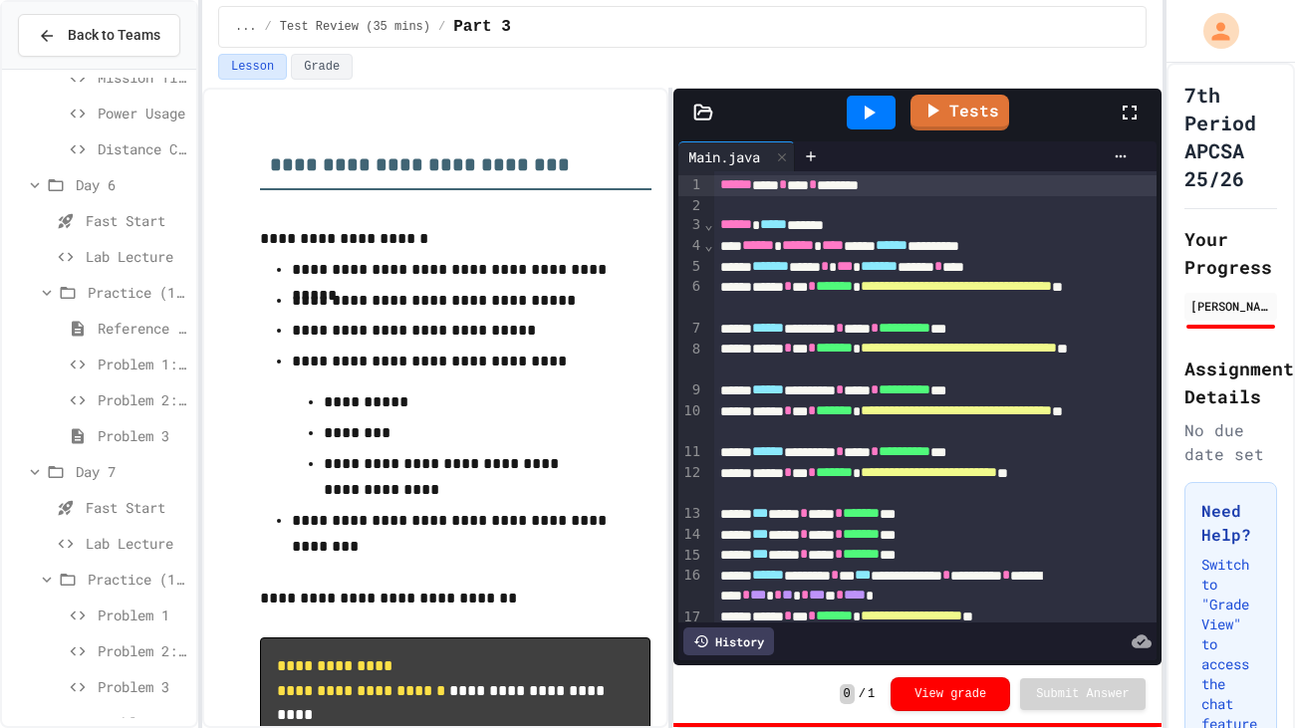
scroll to position [1491, 0]
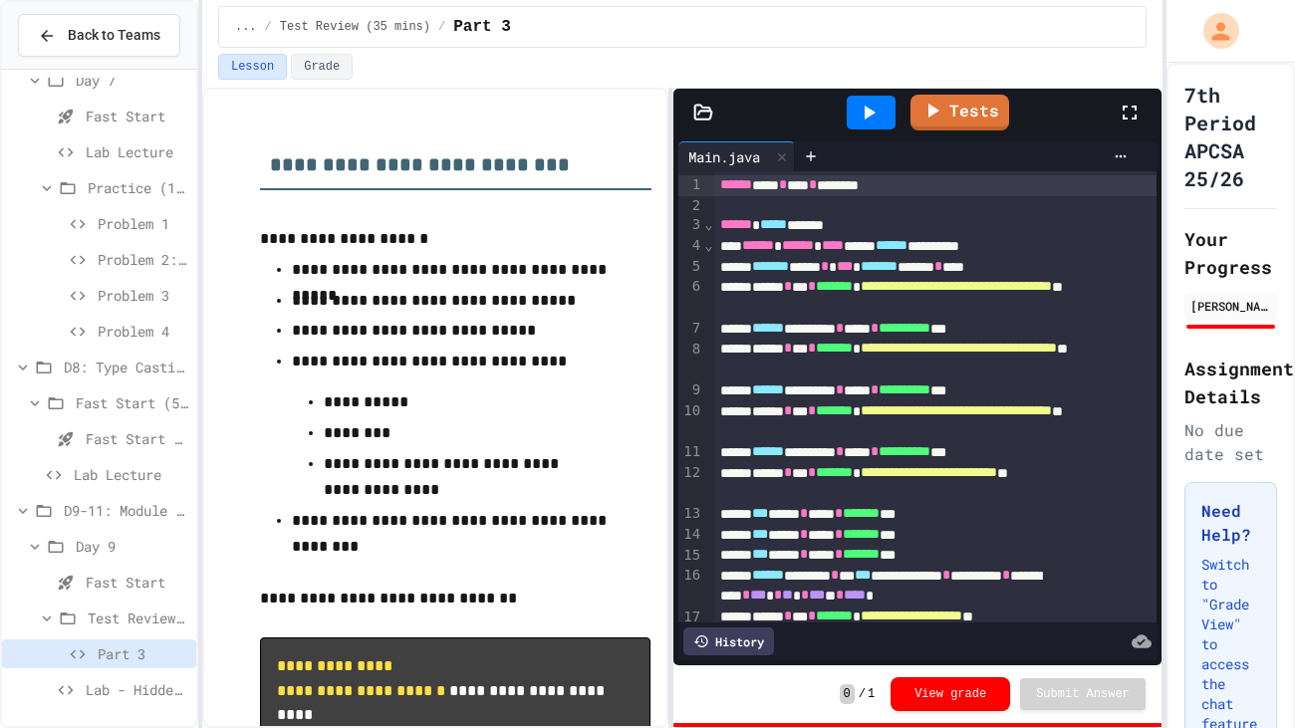
click at [128, 695] on span "Lab - Hidden Figures: Launch Weight Calculator" at bounding box center [137, 690] width 103 height 21
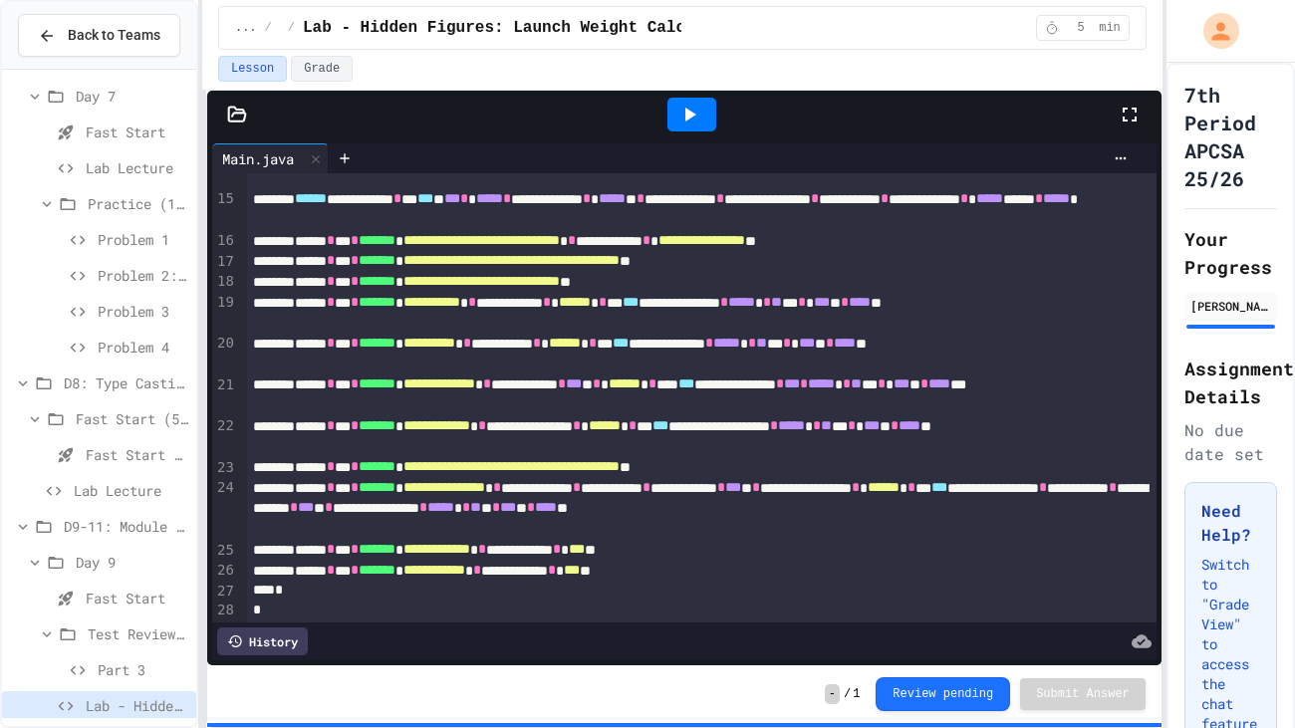
scroll to position [294, 0]
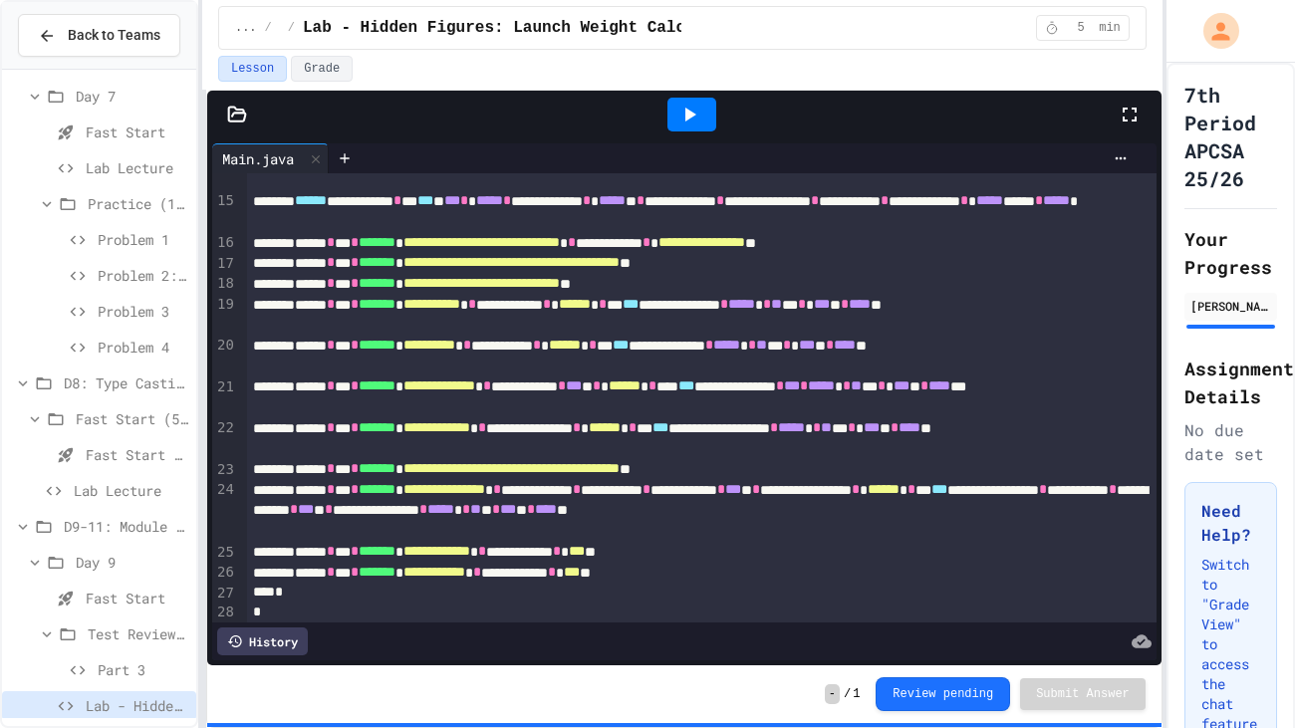
click at [1143, 111] on div at bounding box center [1140, 115] width 44 height 54
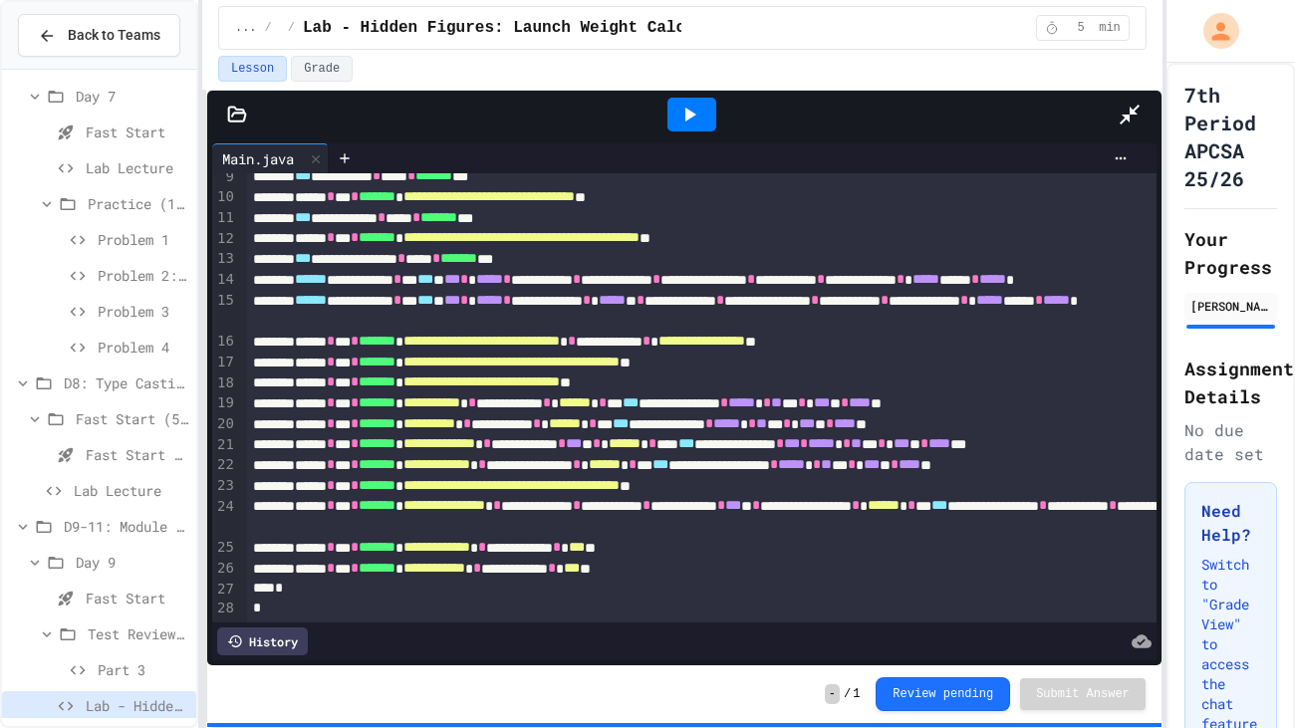
scroll to position [19, 0]
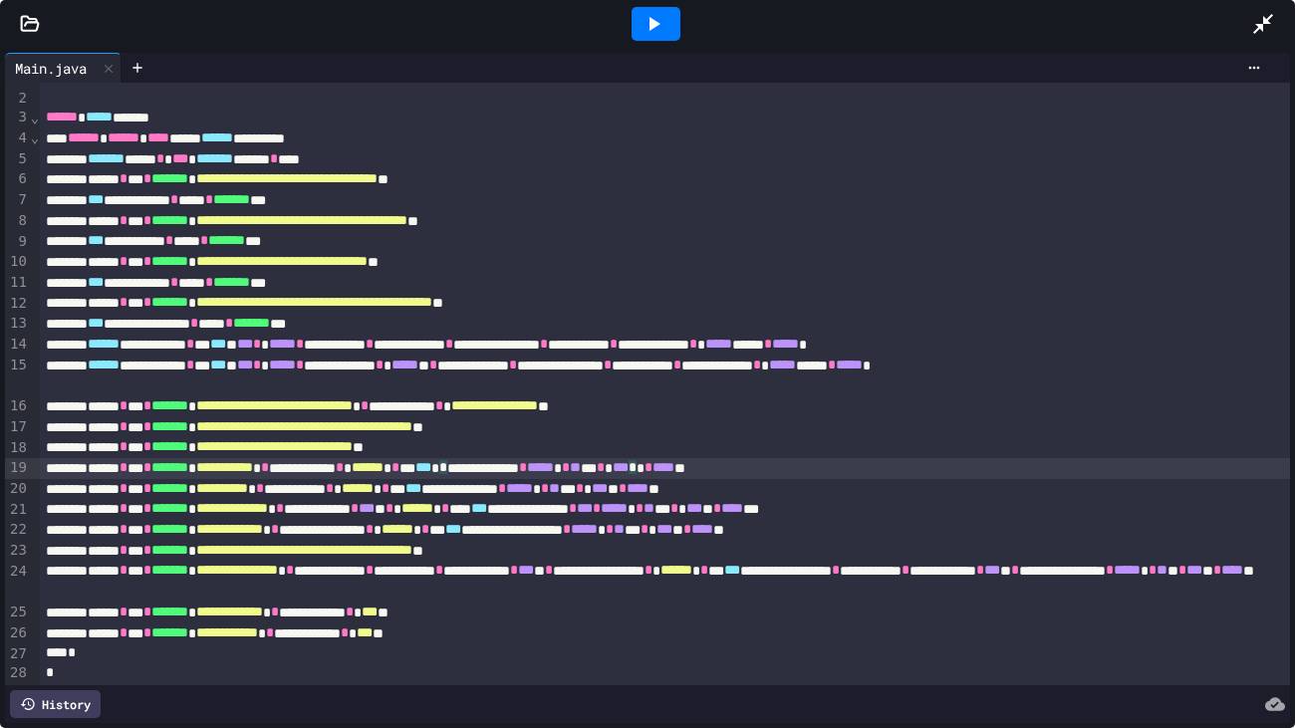
click at [641, 467] on div "**********" at bounding box center [665, 468] width 1251 height 21
click at [666, 23] on div at bounding box center [656, 24] width 49 height 34
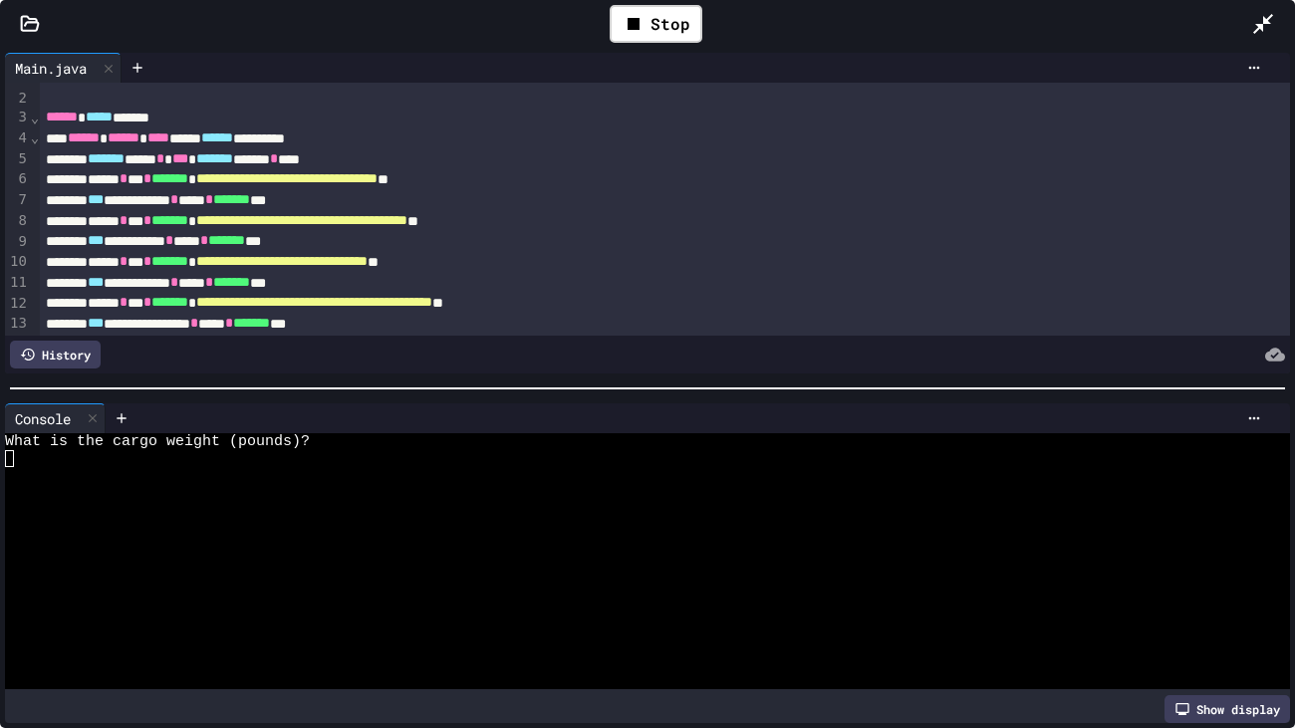
click at [492, 463] on div at bounding box center [637, 458] width 1265 height 17
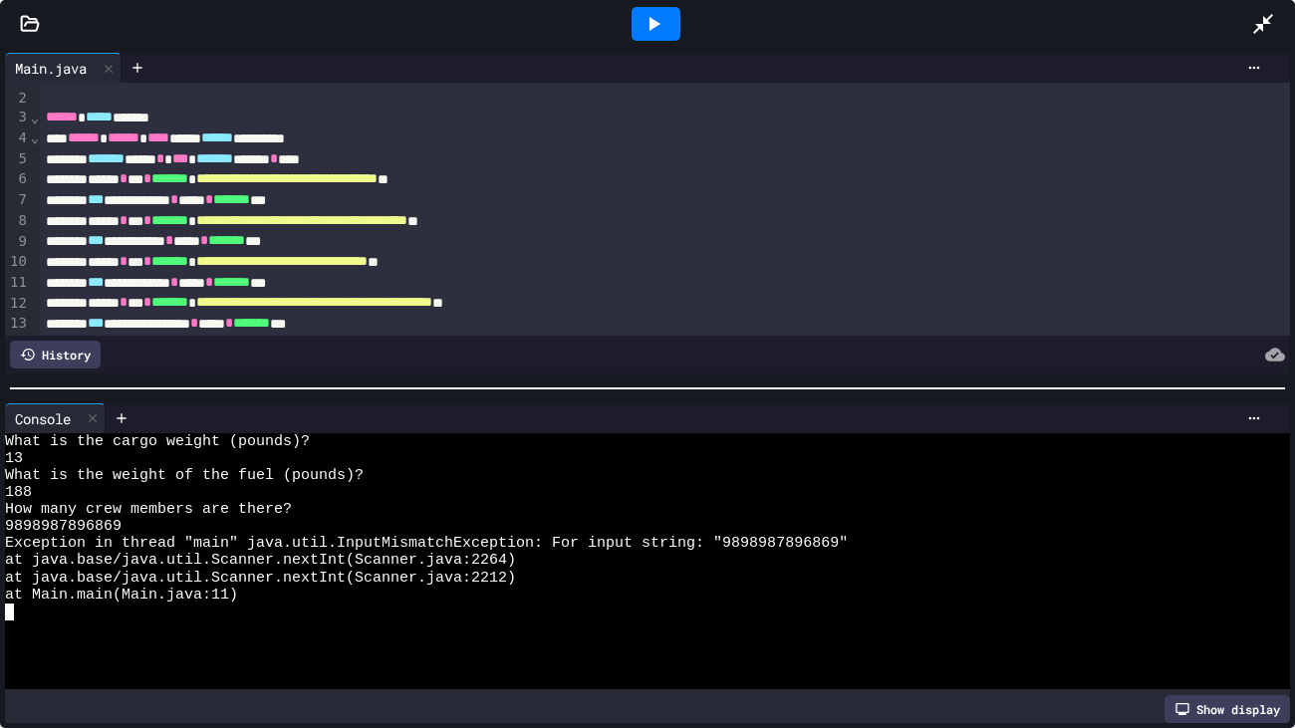
click at [654, 42] on div at bounding box center [656, 24] width 69 height 54
click at [657, 39] on div at bounding box center [656, 24] width 49 height 34
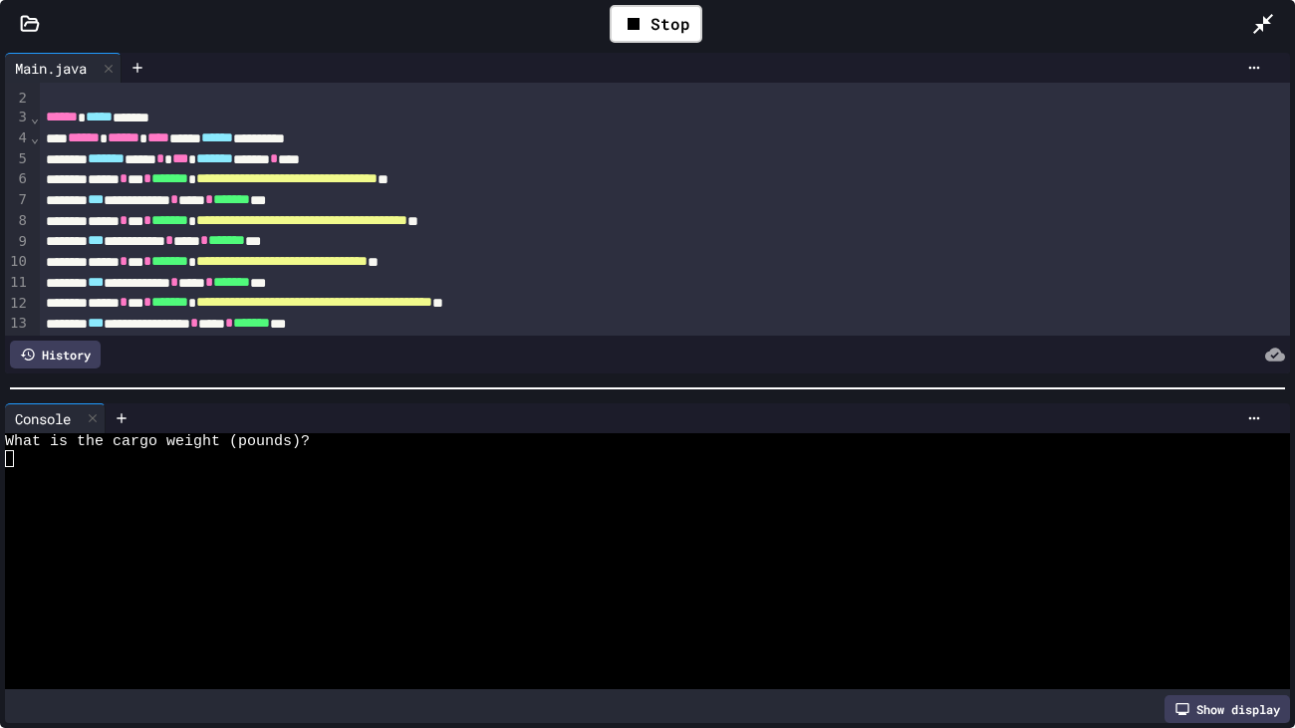
click at [621, 530] on div at bounding box center [637, 526] width 1265 height 17
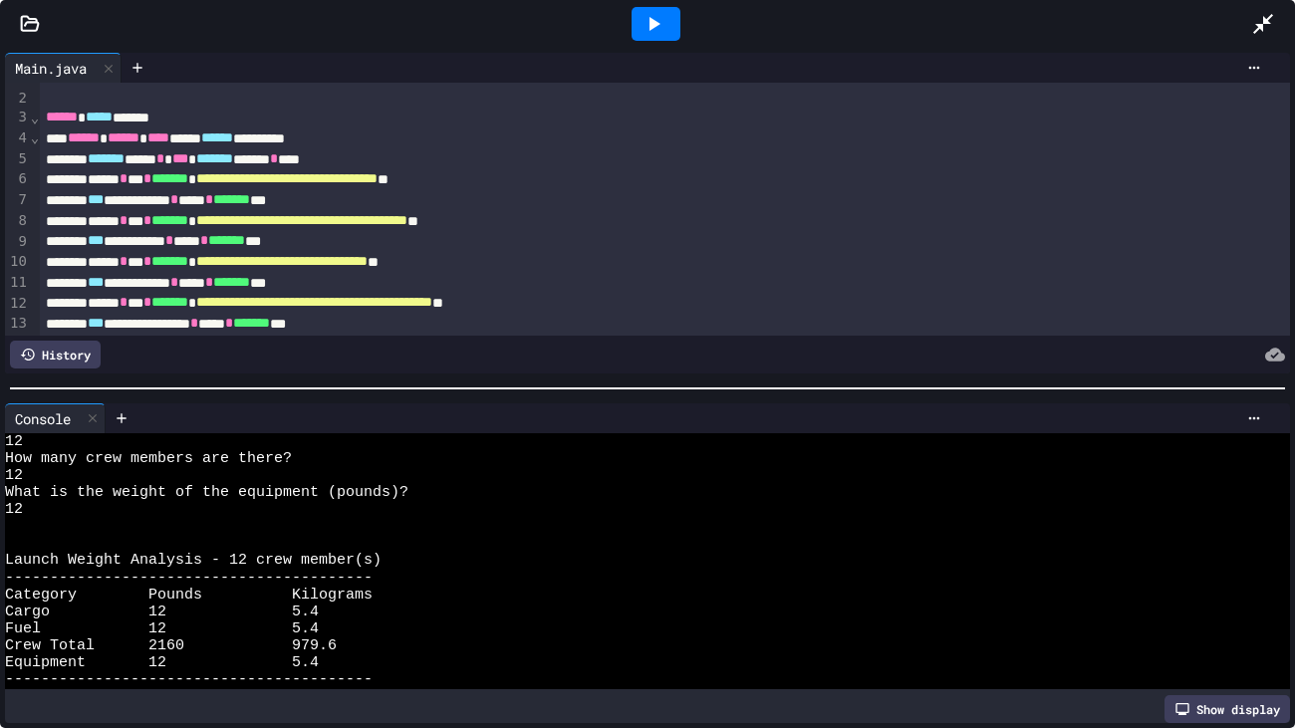
scroll to position [119, 0]
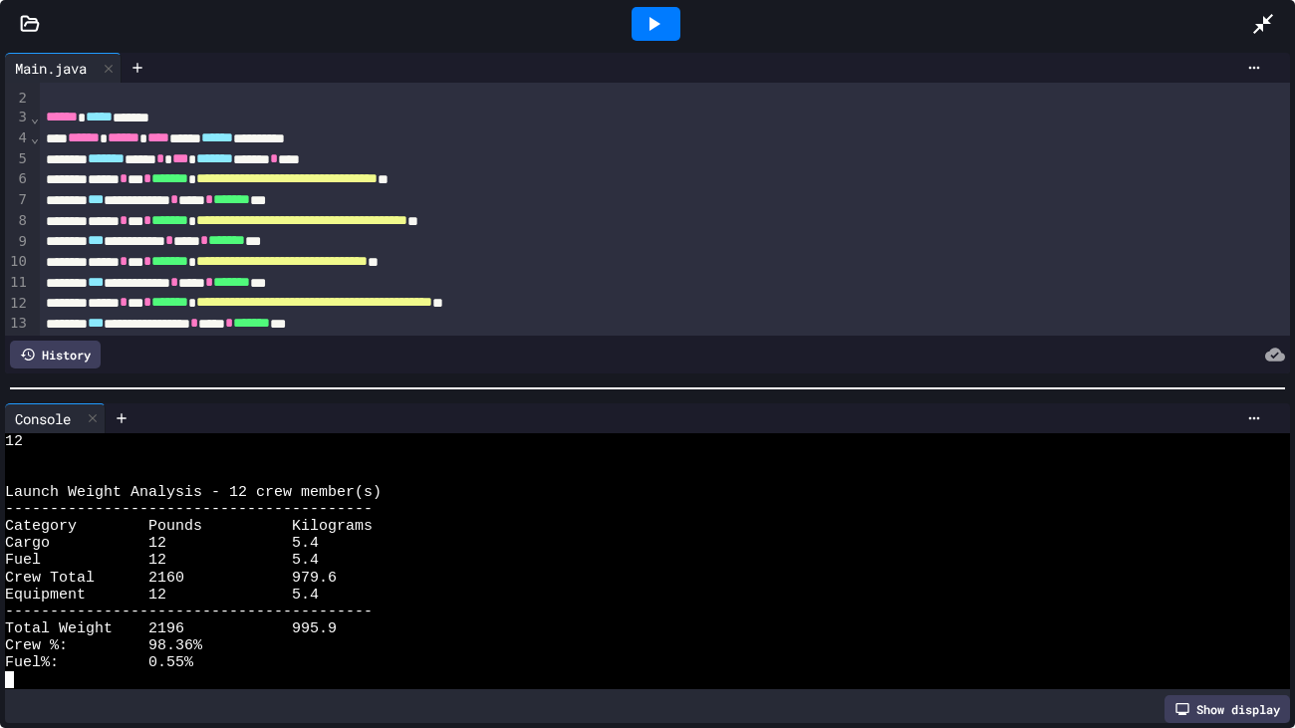
click at [660, 10] on div at bounding box center [656, 24] width 49 height 34
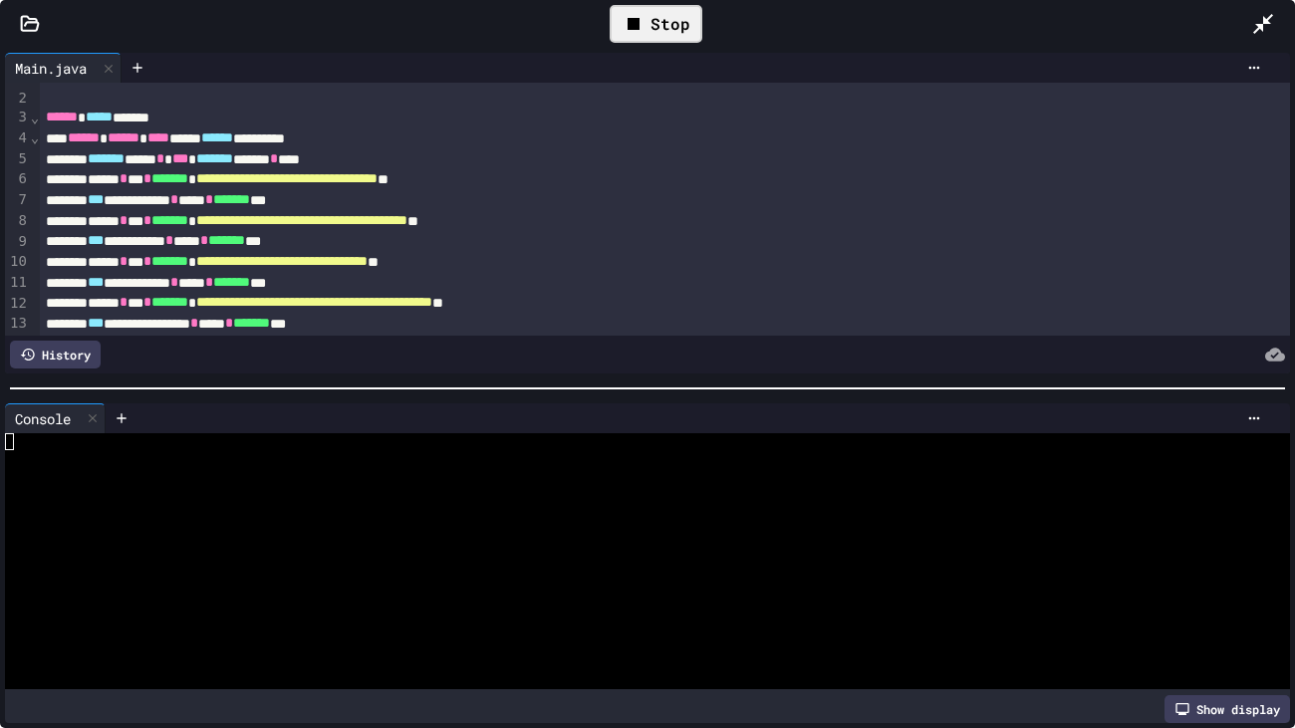
scroll to position [0, 0]
click at [602, 457] on div at bounding box center [637, 458] width 1265 height 17
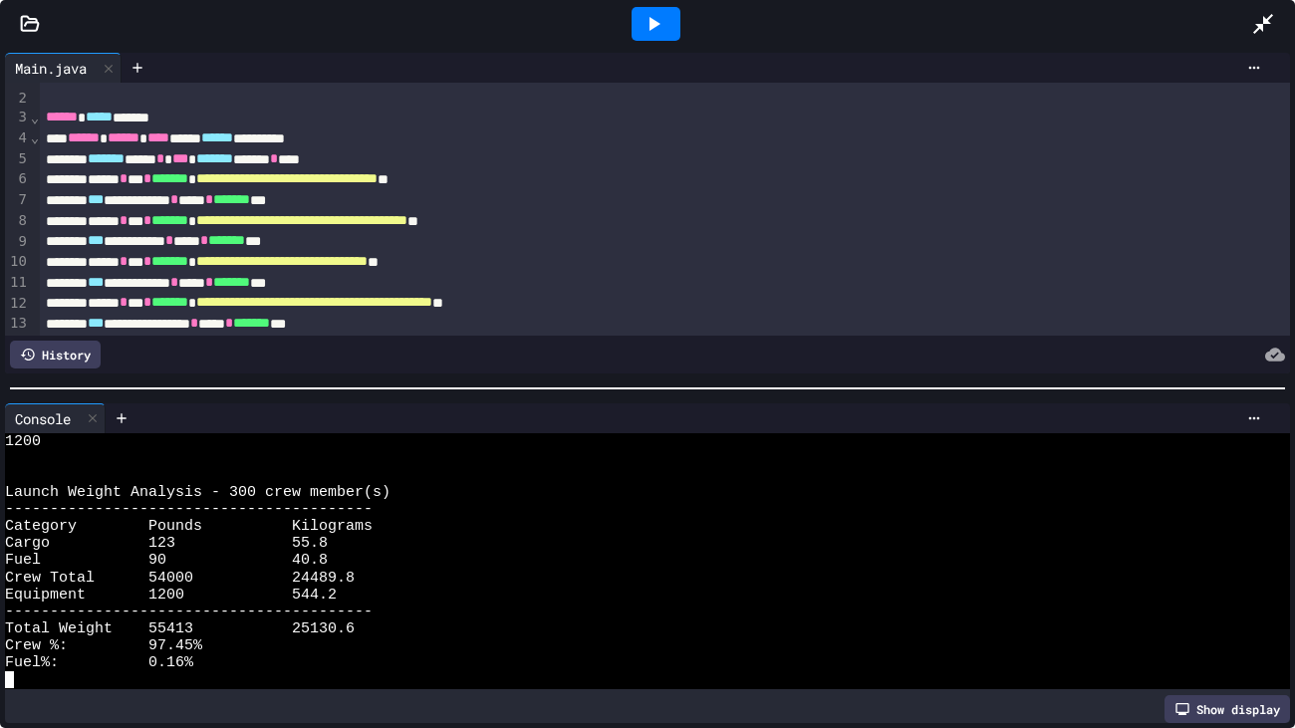
scroll to position [119, 0]
click at [1267, 29] on icon at bounding box center [1264, 24] width 24 height 24
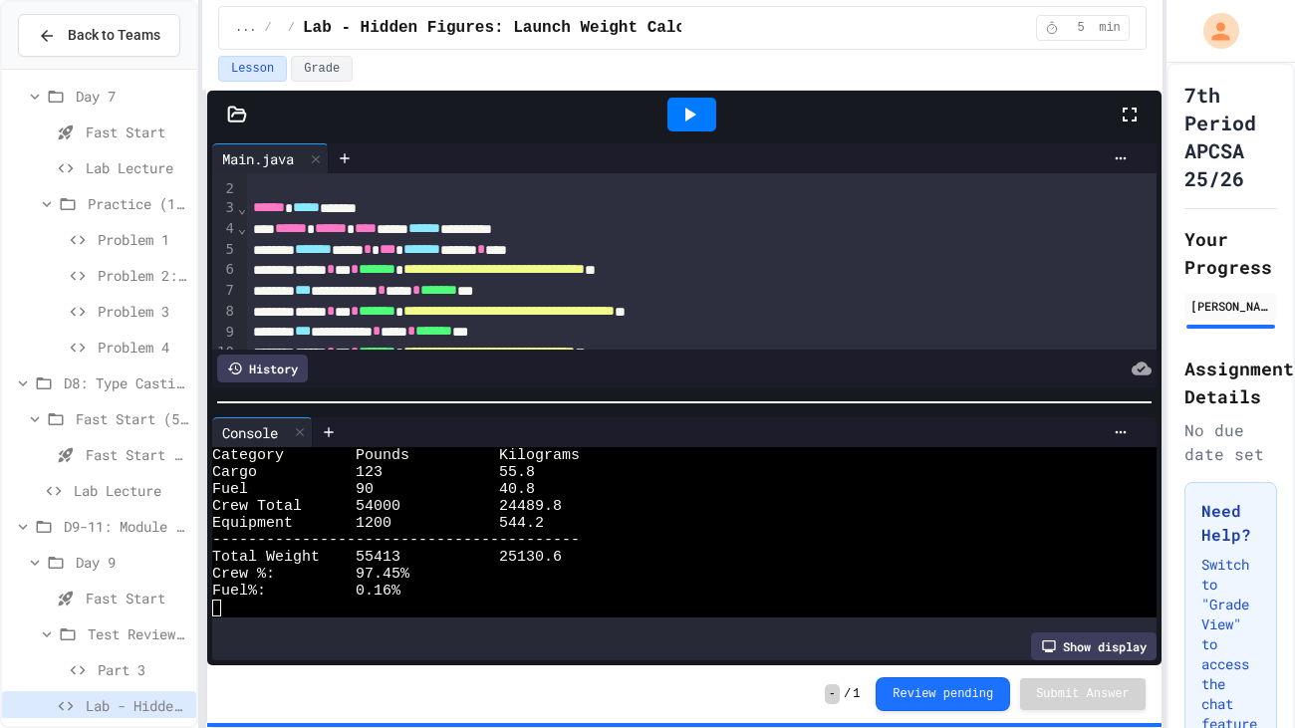
click at [109, 676] on span "Part 3" at bounding box center [143, 670] width 91 height 21
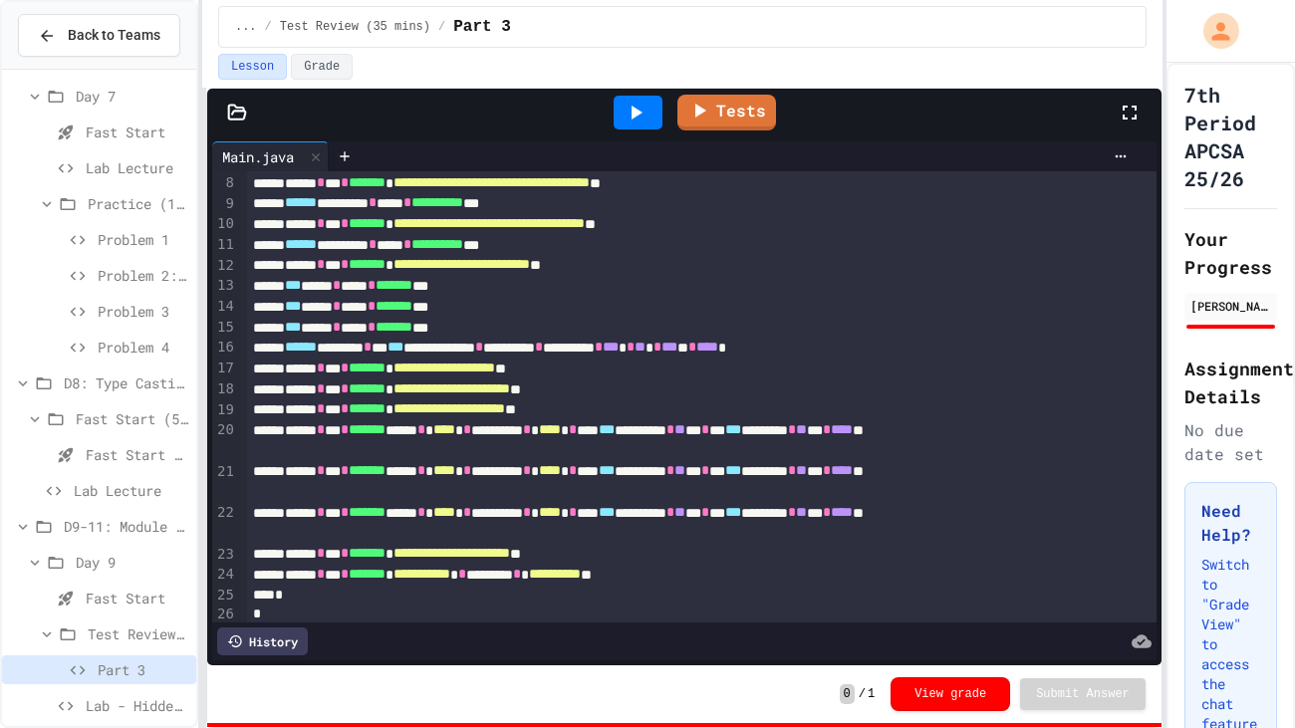
scroll to position [150, 0]
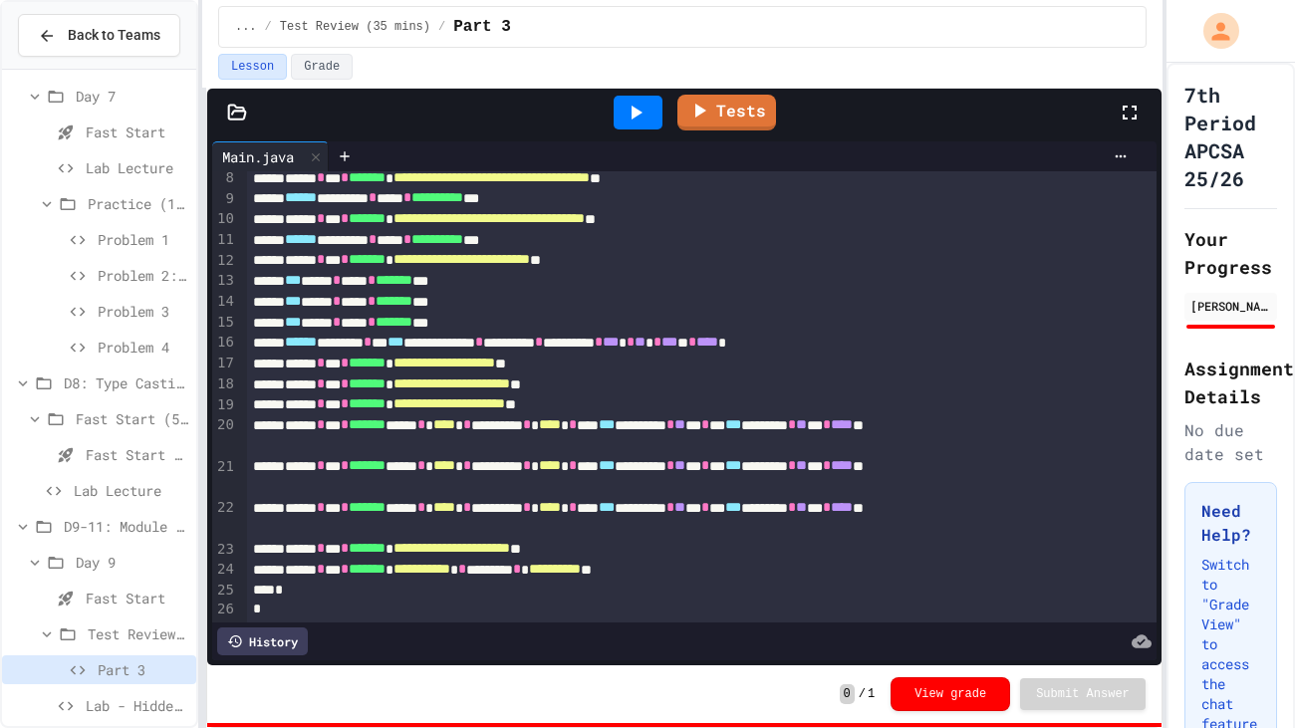
click at [612, 108] on div at bounding box center [638, 113] width 69 height 54
click at [627, 115] on icon at bounding box center [636, 113] width 24 height 24
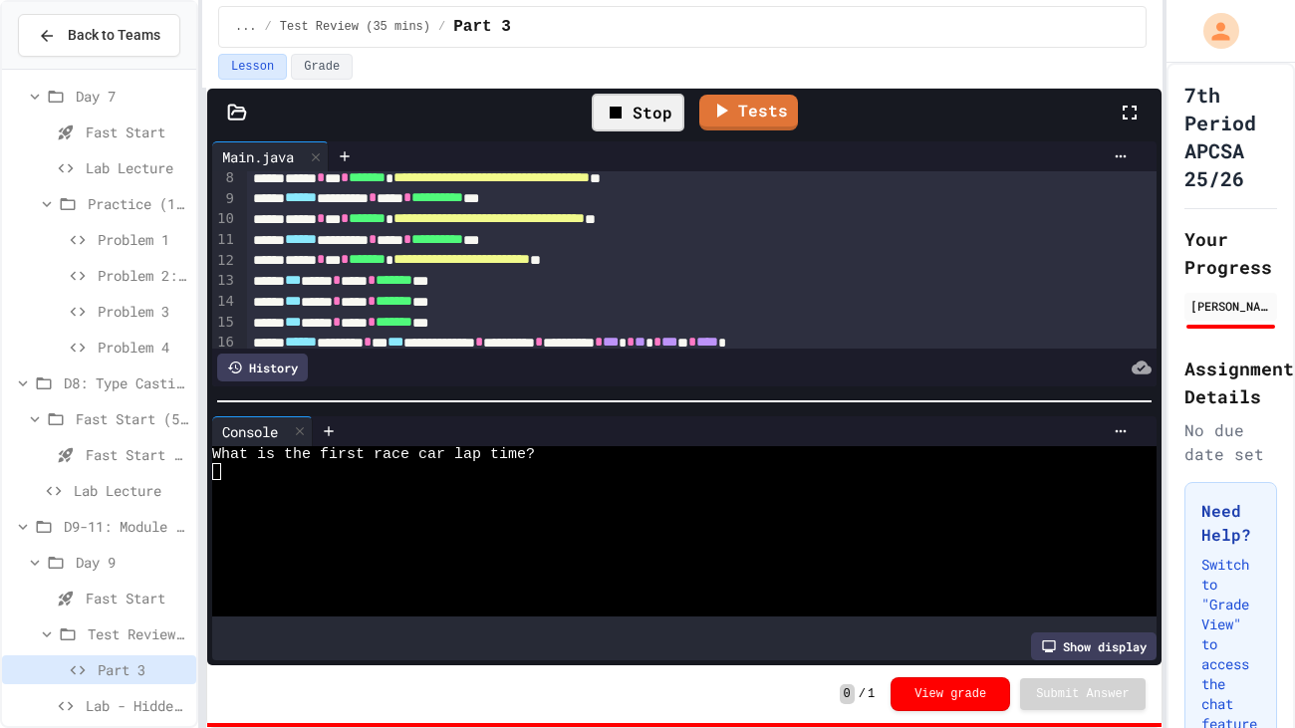
click at [566, 488] on div at bounding box center [674, 488] width 924 height 17
click at [668, 123] on div "Stop" at bounding box center [638, 113] width 93 height 38
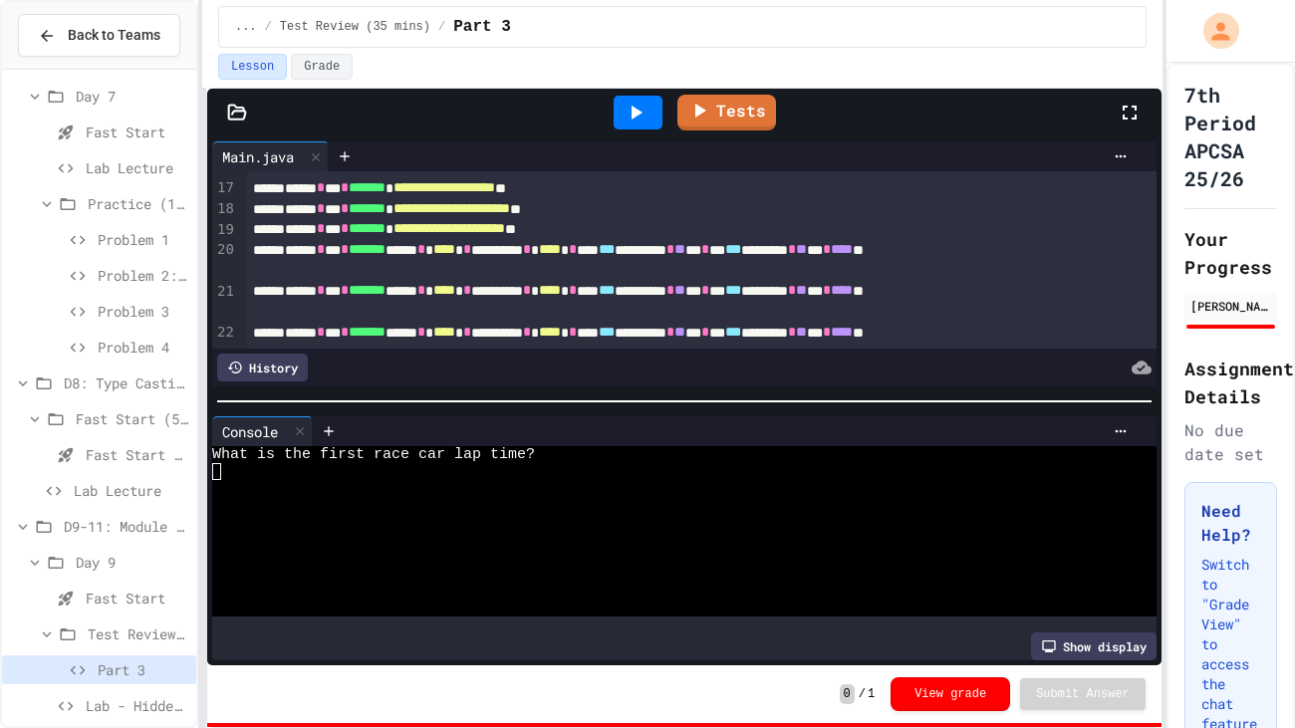
scroll to position [327, 0]
click at [378, 472] on div at bounding box center [674, 471] width 924 height 17
click at [377, 487] on div at bounding box center [674, 488] width 924 height 17
click at [627, 113] on icon at bounding box center [636, 113] width 24 height 24
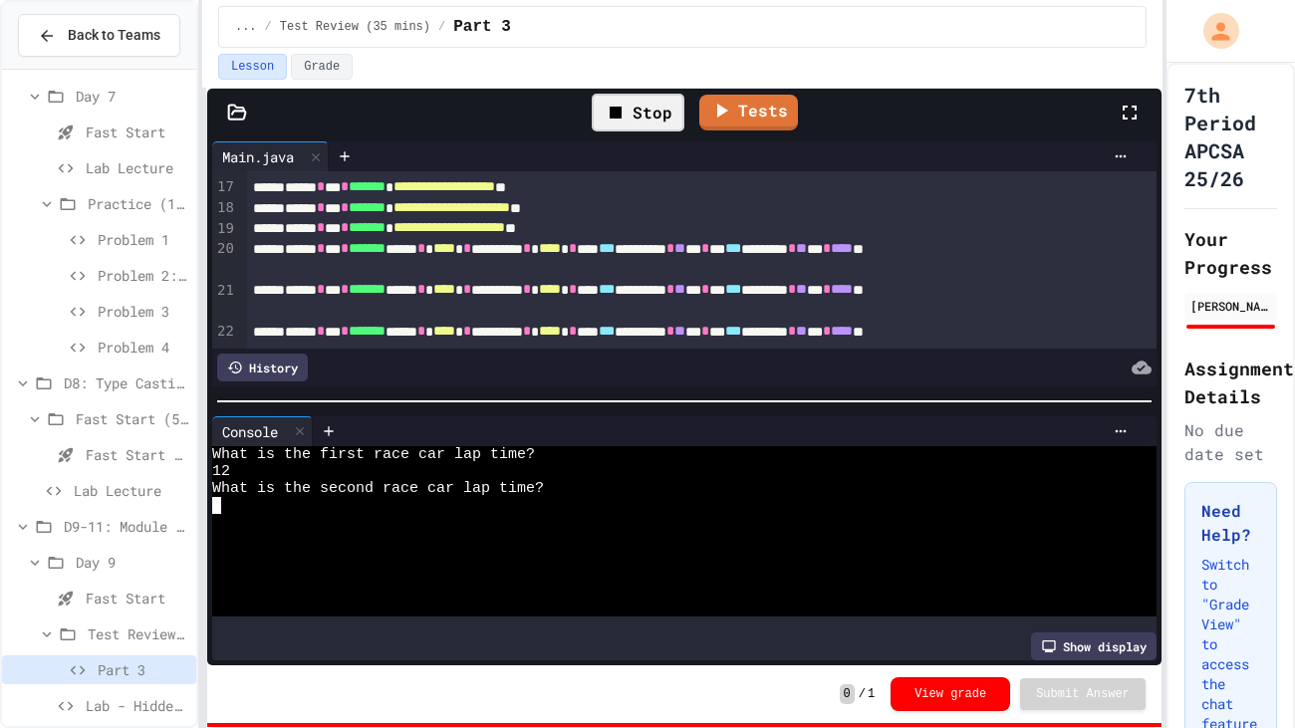
click at [633, 129] on div "Stop" at bounding box center [638, 113] width 93 height 38
click at [633, 129] on div at bounding box center [638, 113] width 49 height 34
click at [464, 466] on div at bounding box center [674, 471] width 924 height 17
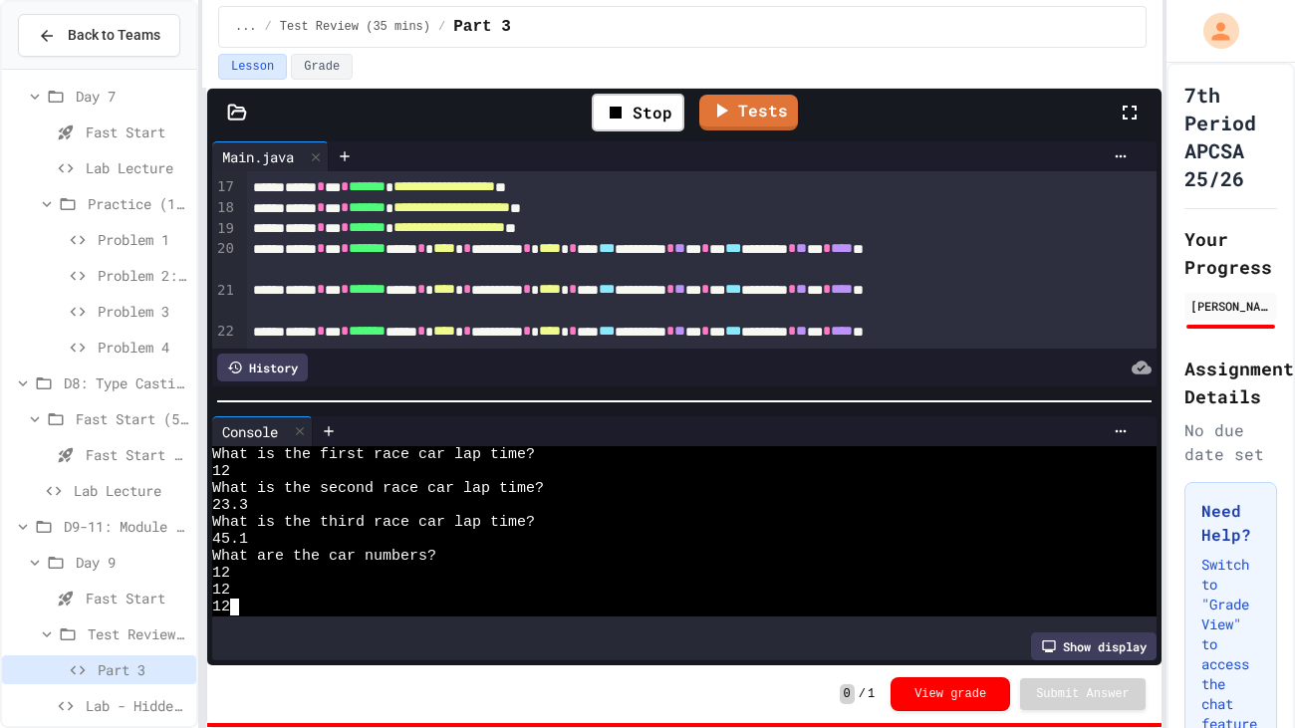
scroll to position [187, 0]
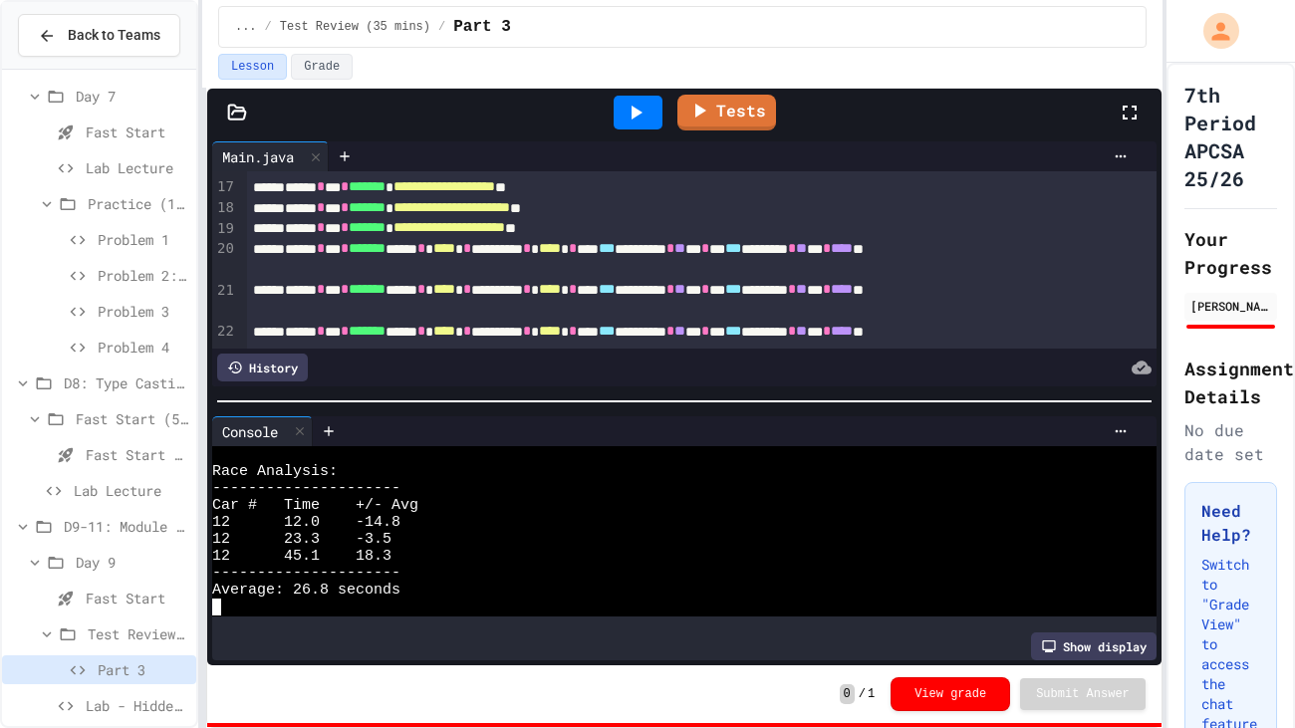
click at [76, 699] on icon at bounding box center [66, 707] width 24 height 18
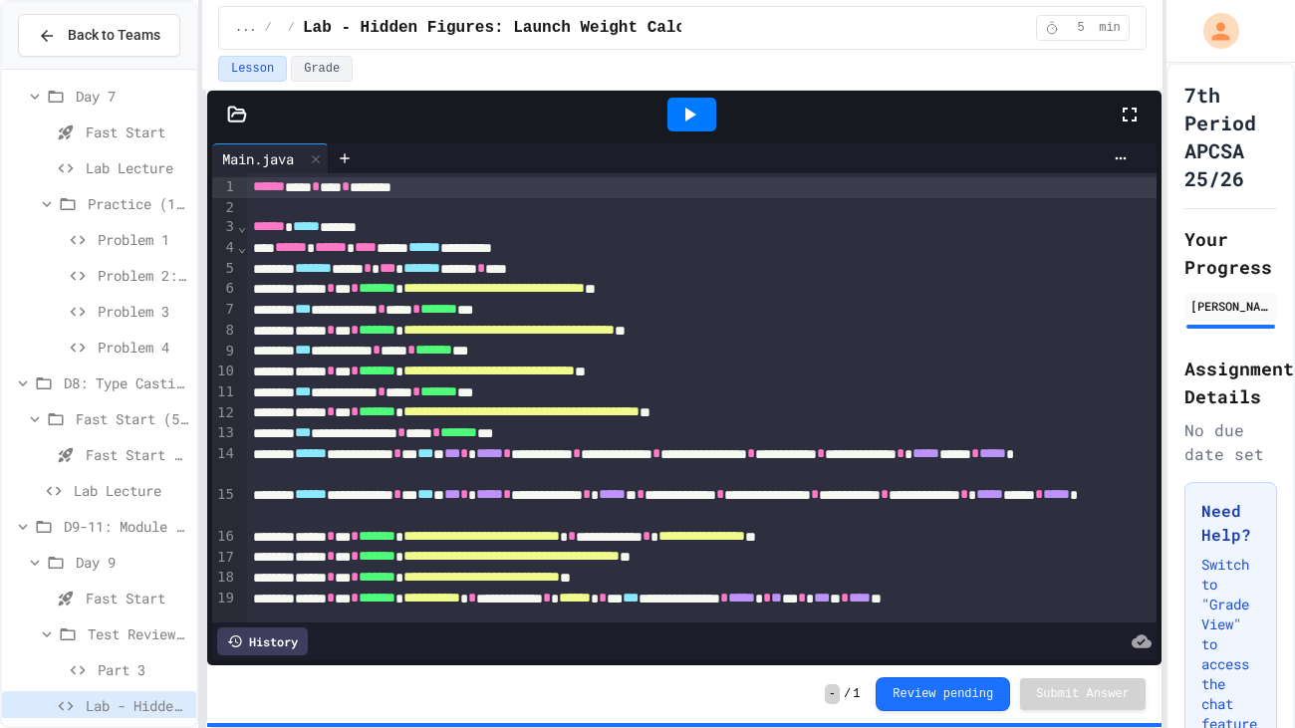
click at [74, 702] on icon at bounding box center [66, 707] width 24 height 18
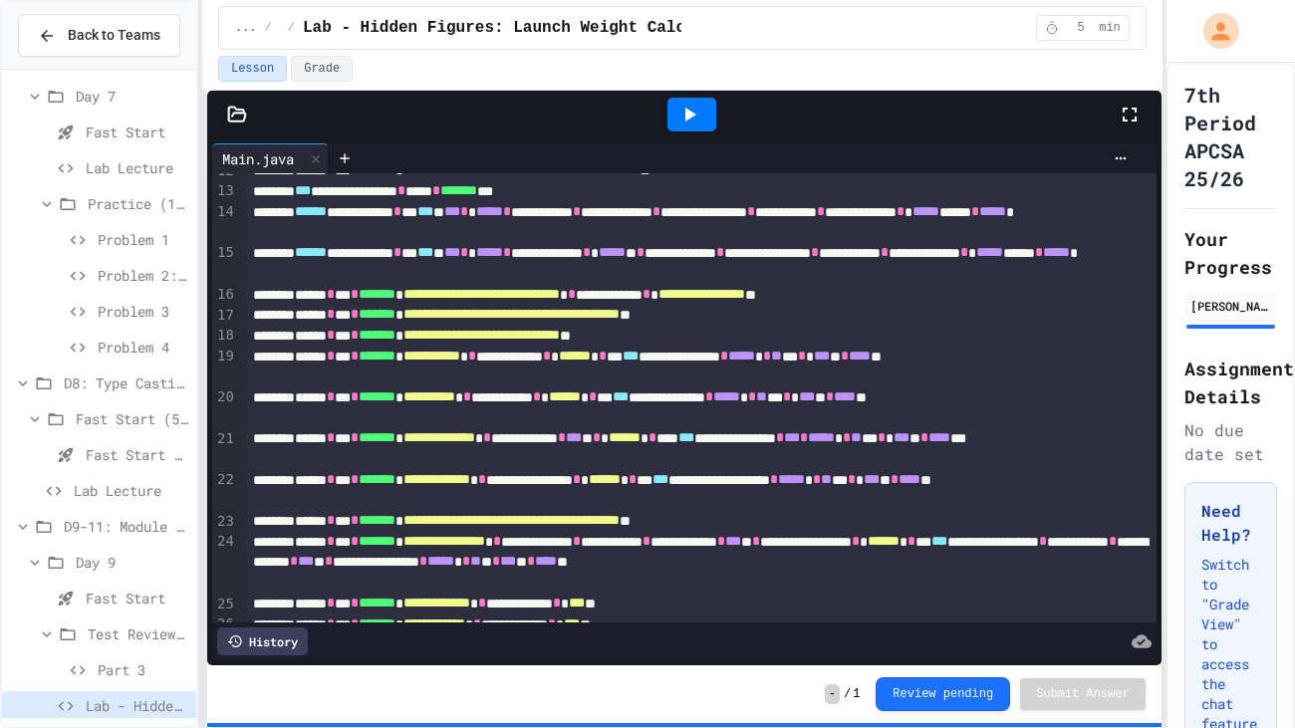
scroll to position [250, 0]
